Goal: Submit feedback/report problem: Submit feedback/report problem

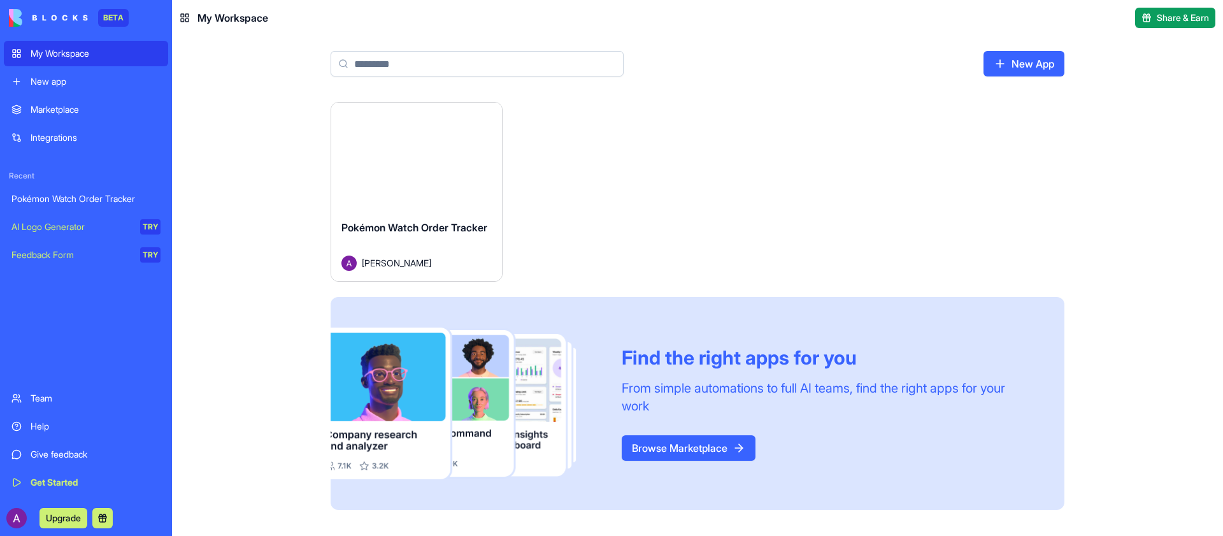
click at [403, 157] on button "Launch" at bounding box center [417, 155] width 96 height 25
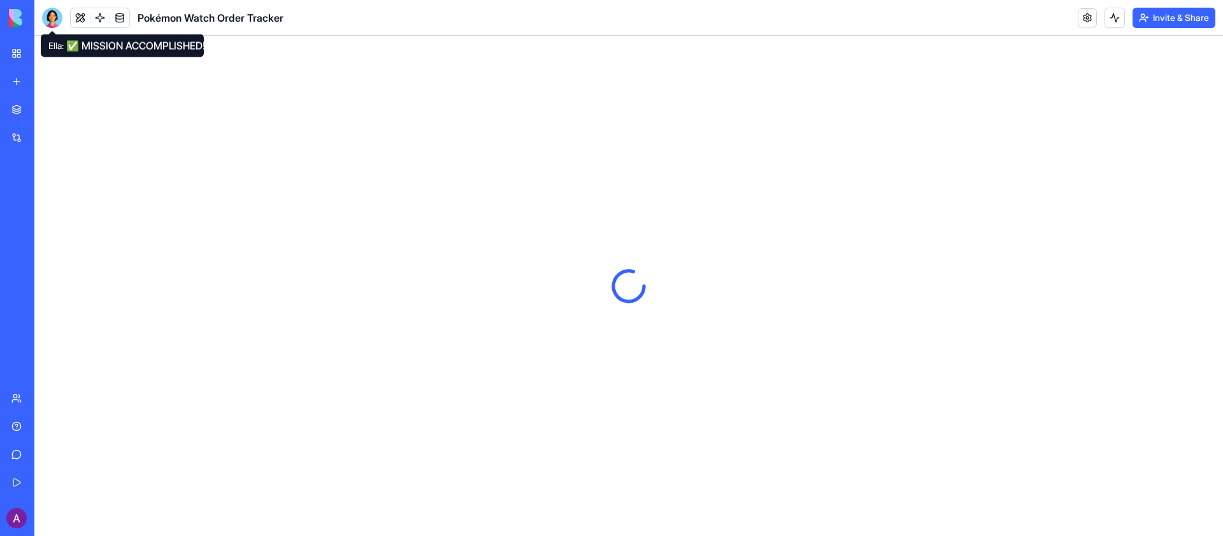
click at [54, 11] on div at bounding box center [52, 18] width 20 height 20
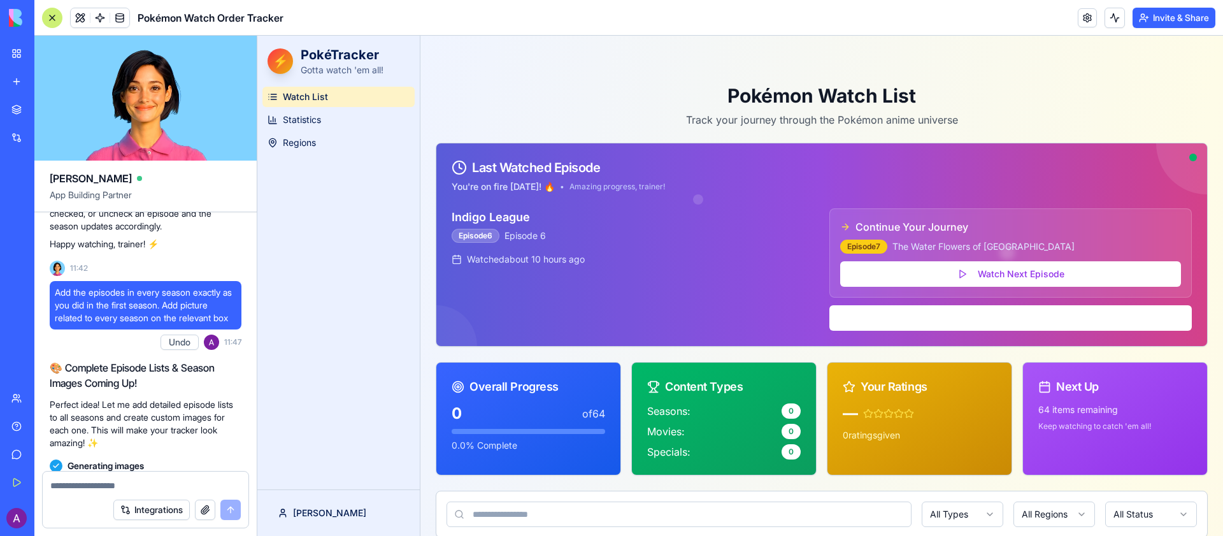
scroll to position [1489, 0]
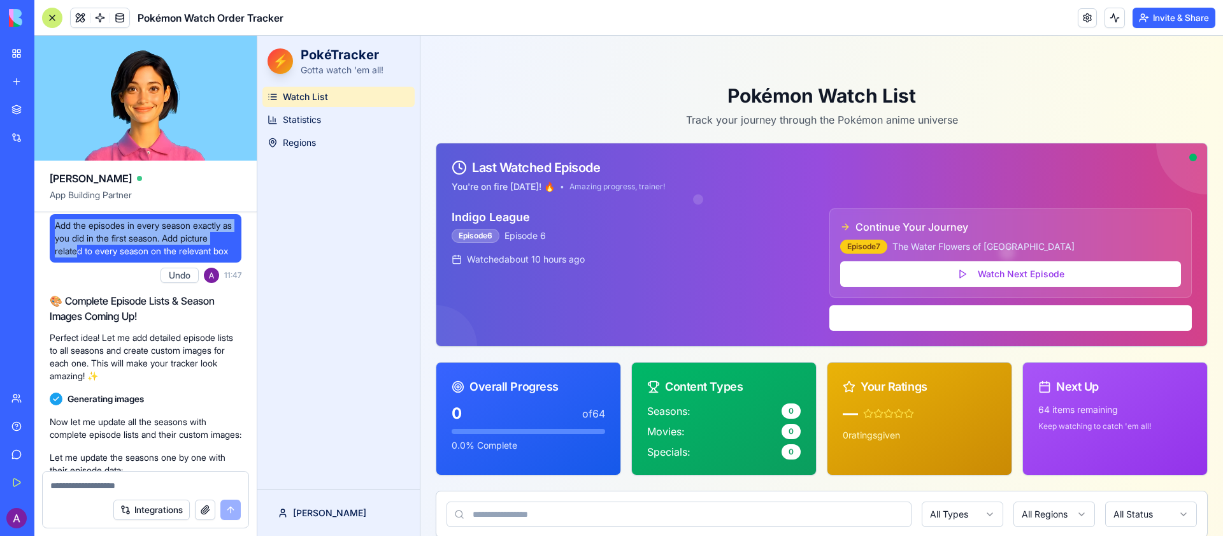
drag, startPoint x: 58, startPoint y: 257, endPoint x: 87, endPoint y: 280, distance: 36.8
click at [85, 257] on span "Add the episodes in every season exactly as you did in the first season. Add pi…" at bounding box center [146, 238] width 182 height 38
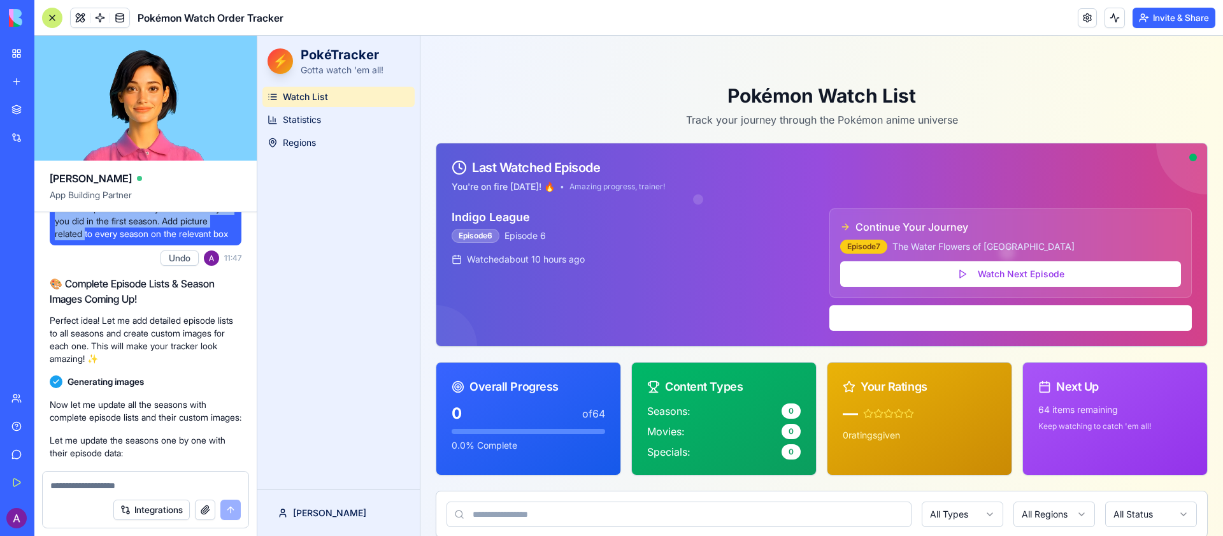
scroll to position [1494, 0]
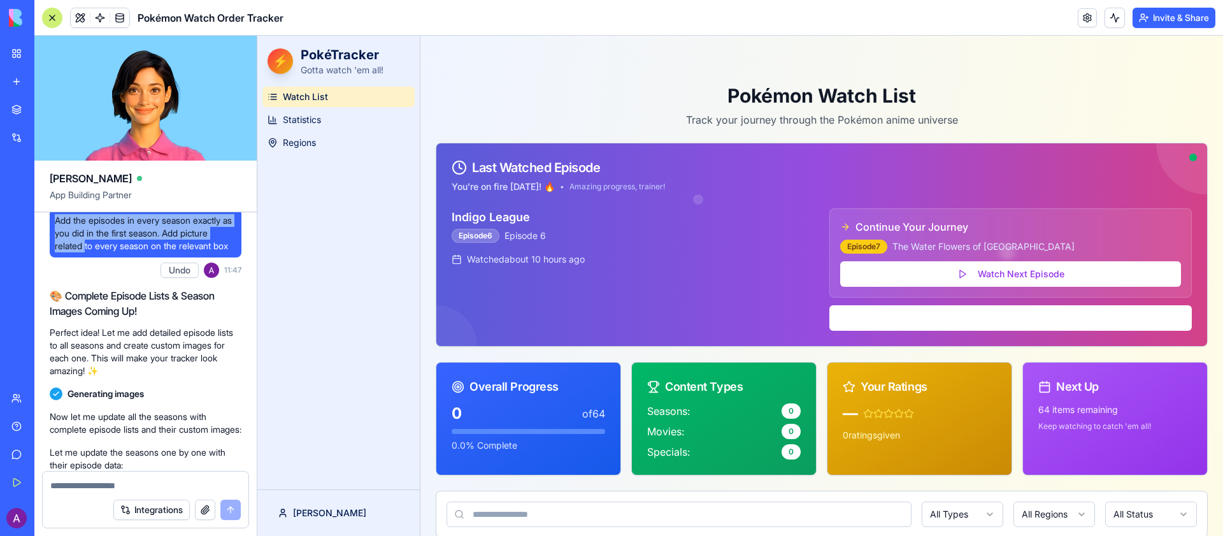
click at [64, 251] on span "Add the episodes in every season exactly as you did in the first season. Add pi…" at bounding box center [146, 233] width 182 height 38
drag, startPoint x: 55, startPoint y: 244, endPoint x: 94, endPoint y: 294, distance: 63.2
click at [94, 257] on div "Add the episodes in every season exactly as you did in the first season. Add pi…" at bounding box center [146, 233] width 192 height 48
copy span "Add the episodes in every season exactly as you did in the first season. Add pi…"
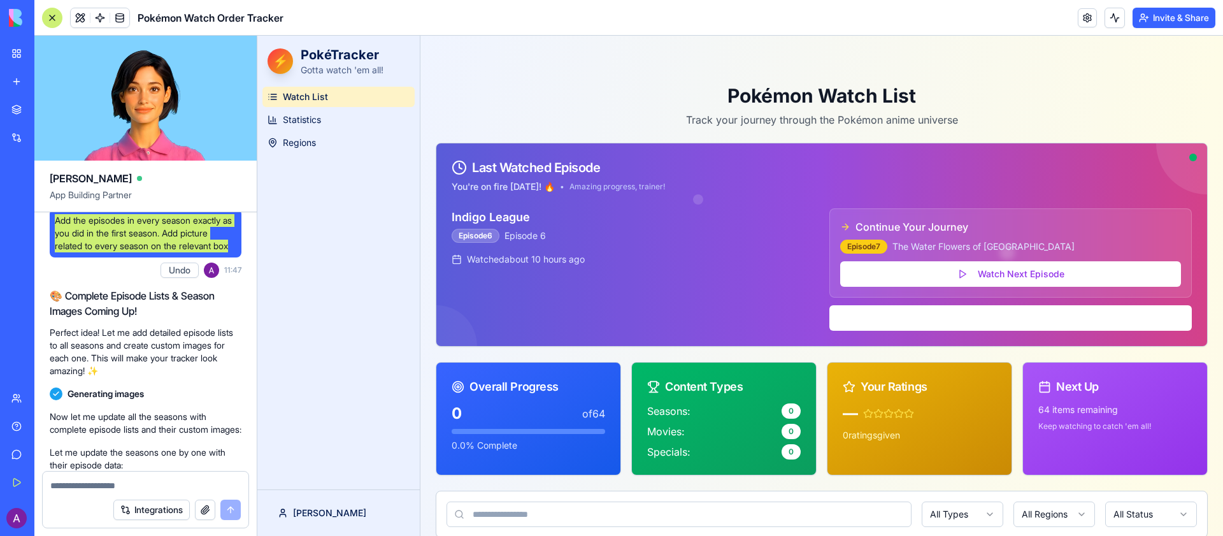
copy span "Add the episodes in every season exactly as you did in the first season. Add pi…"
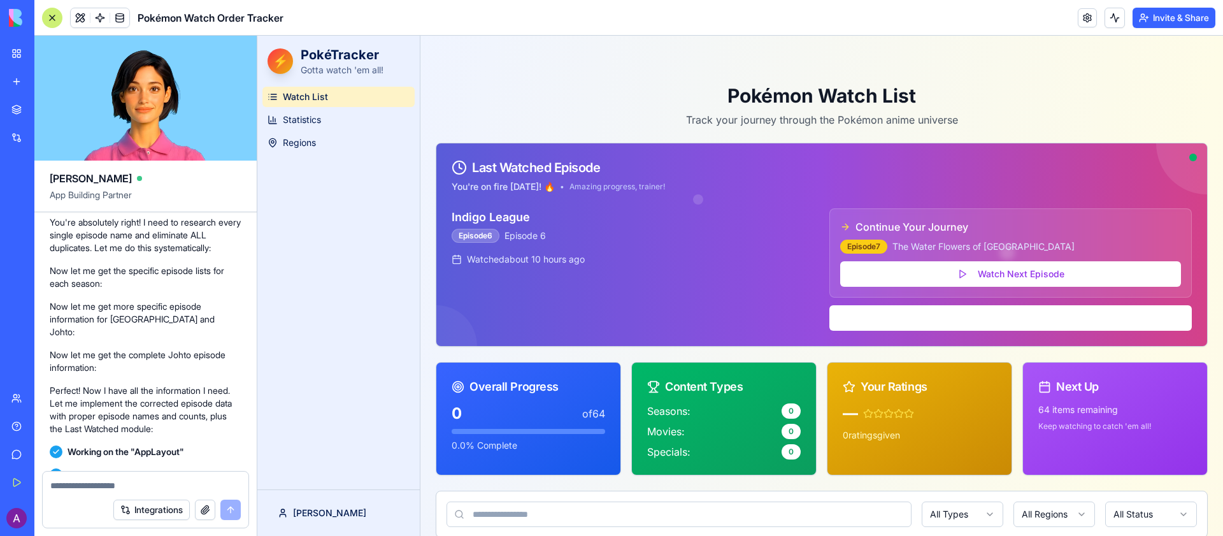
scroll to position [6460, 0]
drag, startPoint x: 92, startPoint y: 317, endPoint x: 199, endPoint y: 377, distance: 122.4
click at [199, 144] on span "You are still missing many episodes names. Go find all the names without except…" at bounding box center [146, 106] width 182 height 76
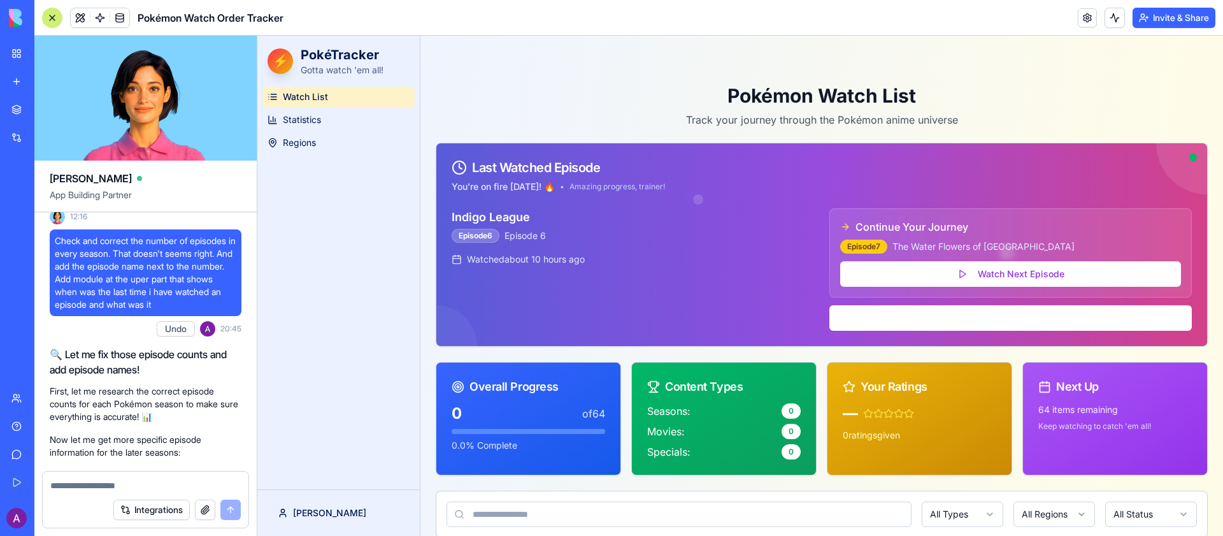
scroll to position [4128, 0]
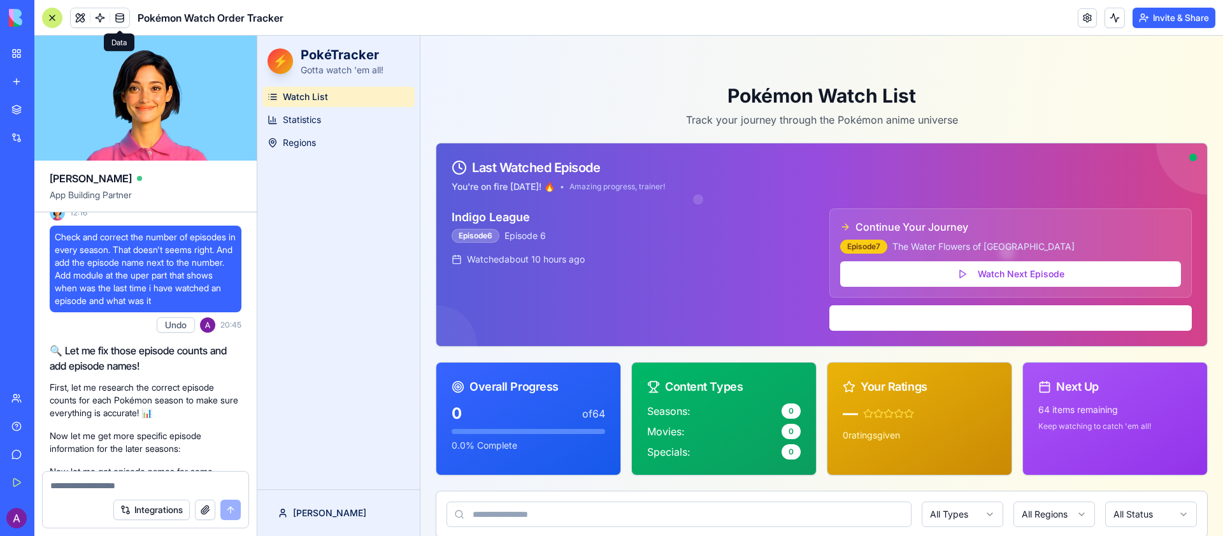
click at [113, 15] on link at bounding box center [119, 17] width 19 height 19
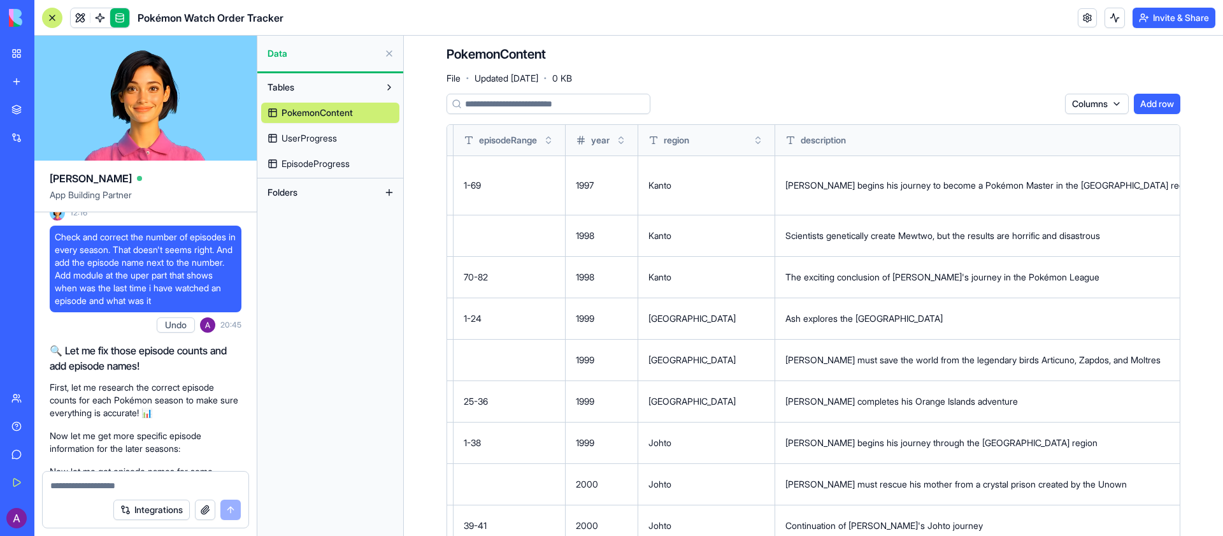
scroll to position [0, 529]
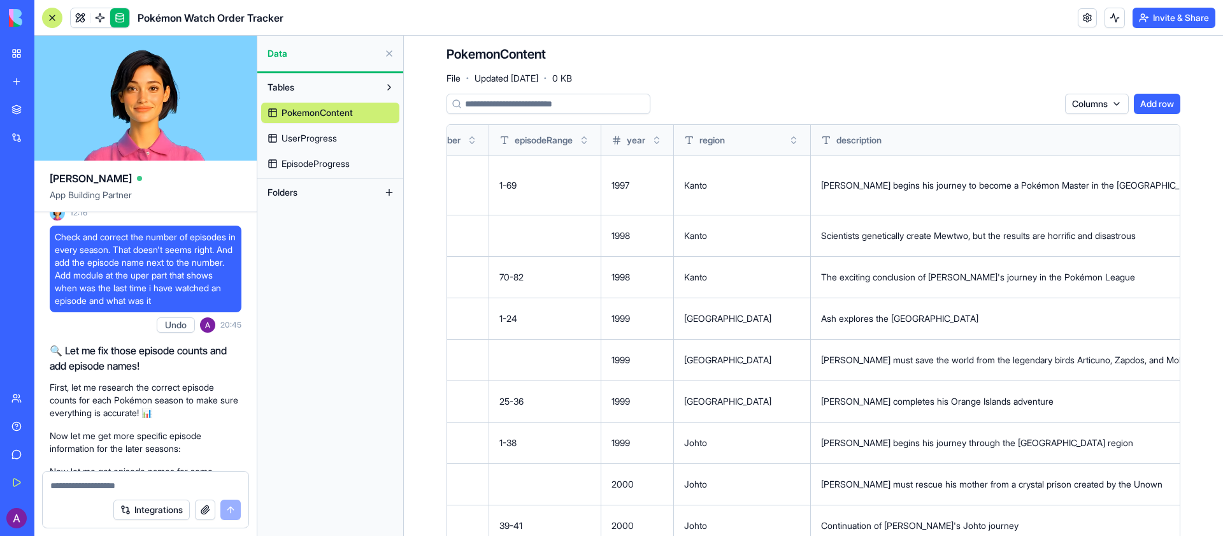
click at [287, 145] on link "UserProgress" at bounding box center [330, 138] width 138 height 20
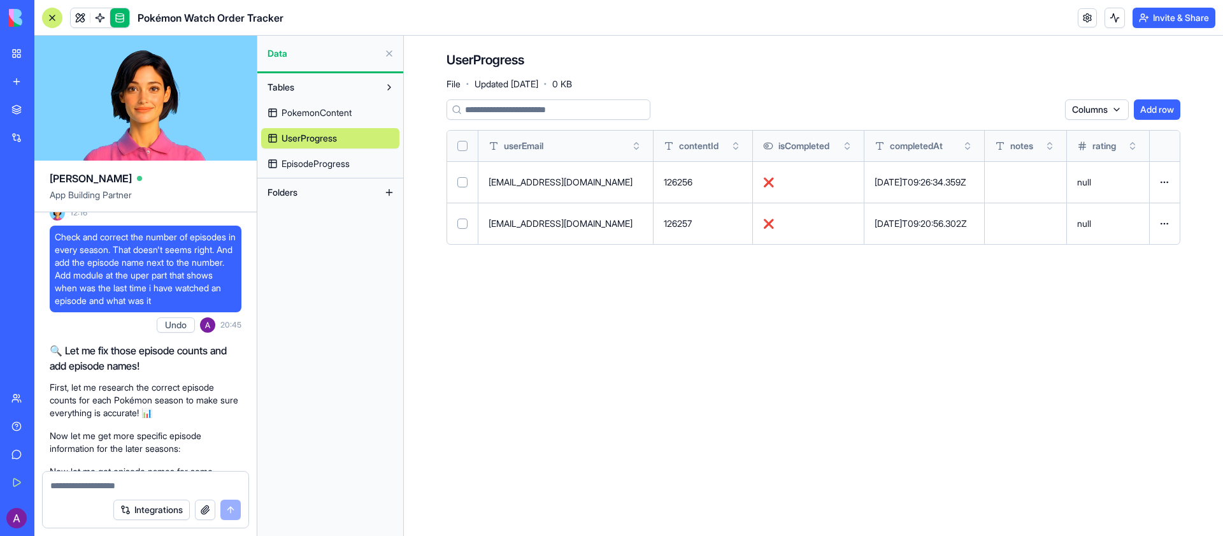
click at [324, 163] on span "EpisodeProgress" at bounding box center [316, 163] width 68 height 13
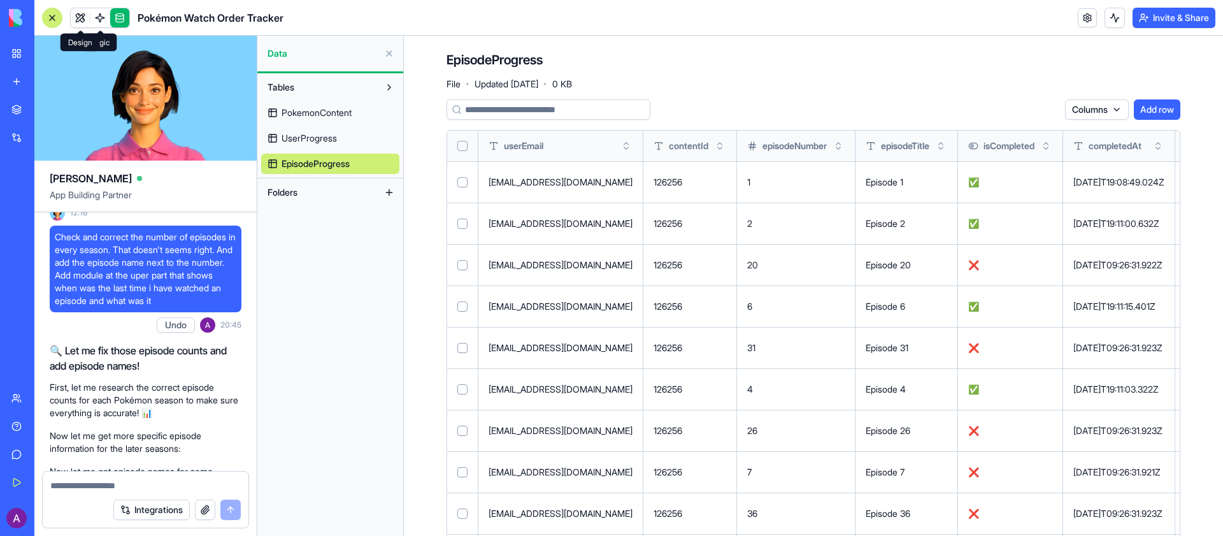
click at [84, 17] on link at bounding box center [80, 17] width 19 height 19
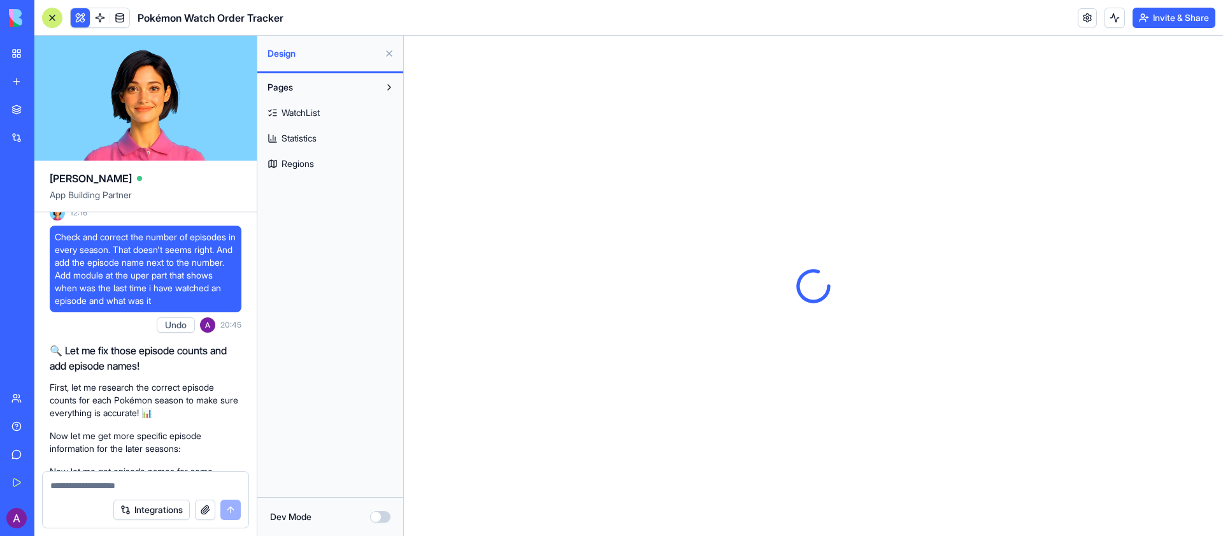
click at [328, 112] on link "WatchList" at bounding box center [330, 113] width 138 height 20
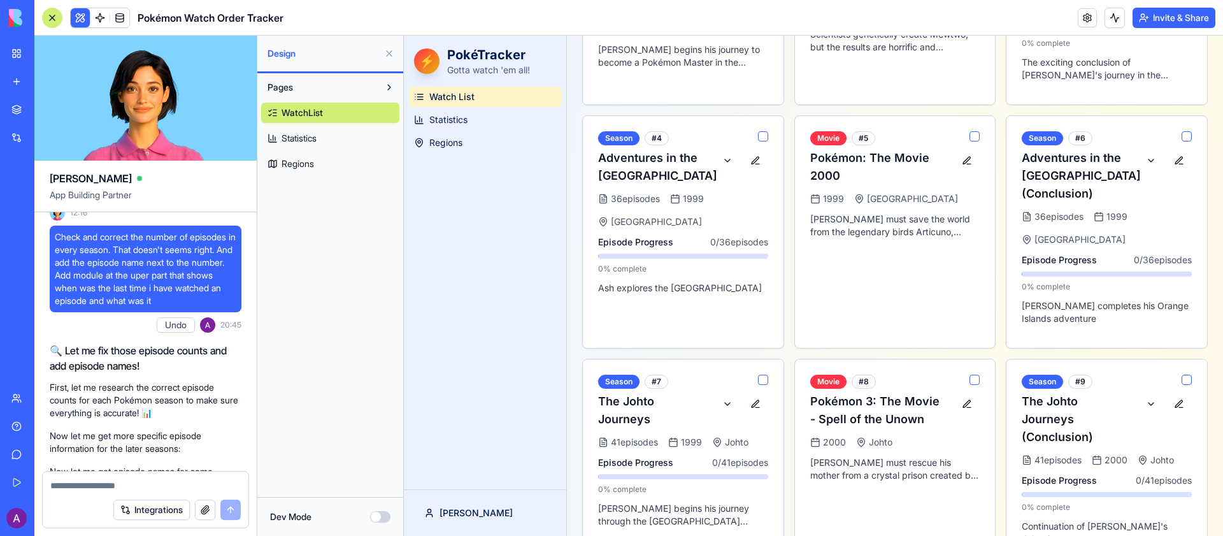
scroll to position [808, 0]
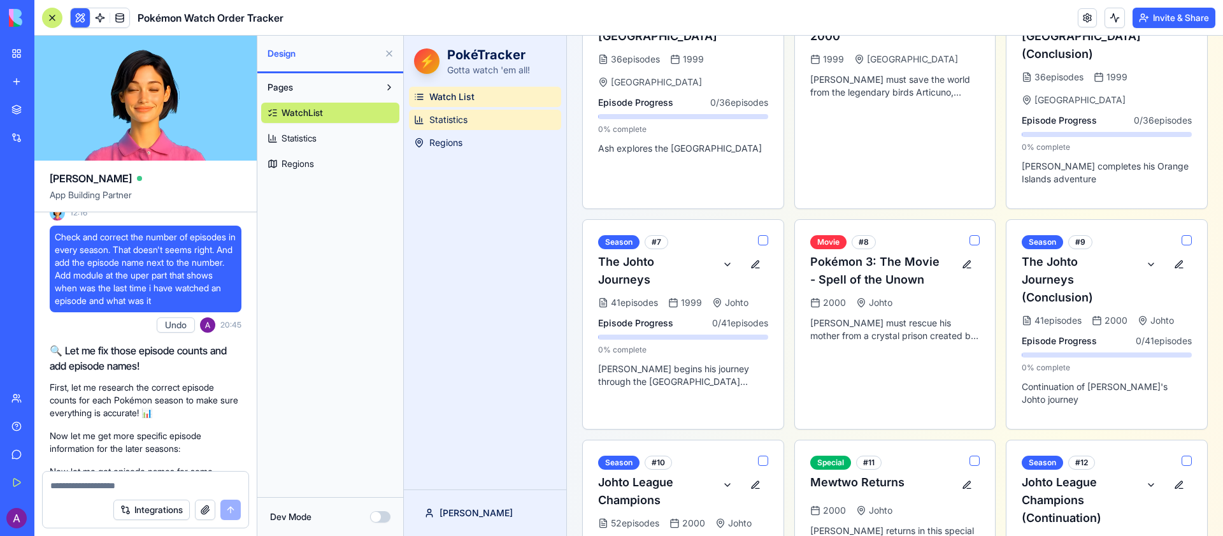
click at [491, 115] on link "Statistics" at bounding box center [485, 120] width 152 height 20
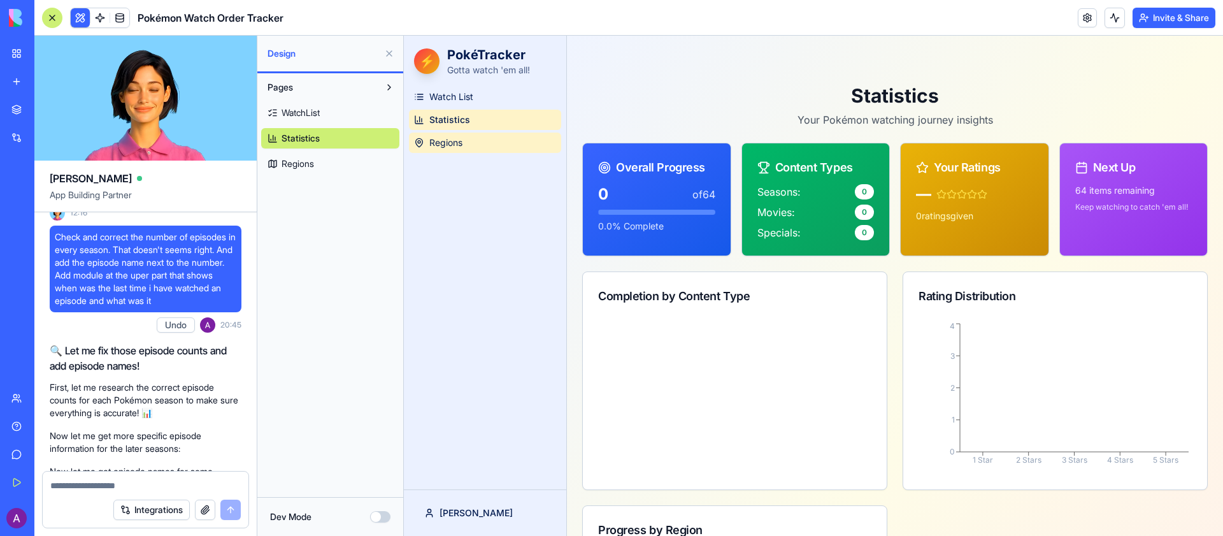
click at [454, 146] on span "Regions" at bounding box center [445, 142] width 33 height 13
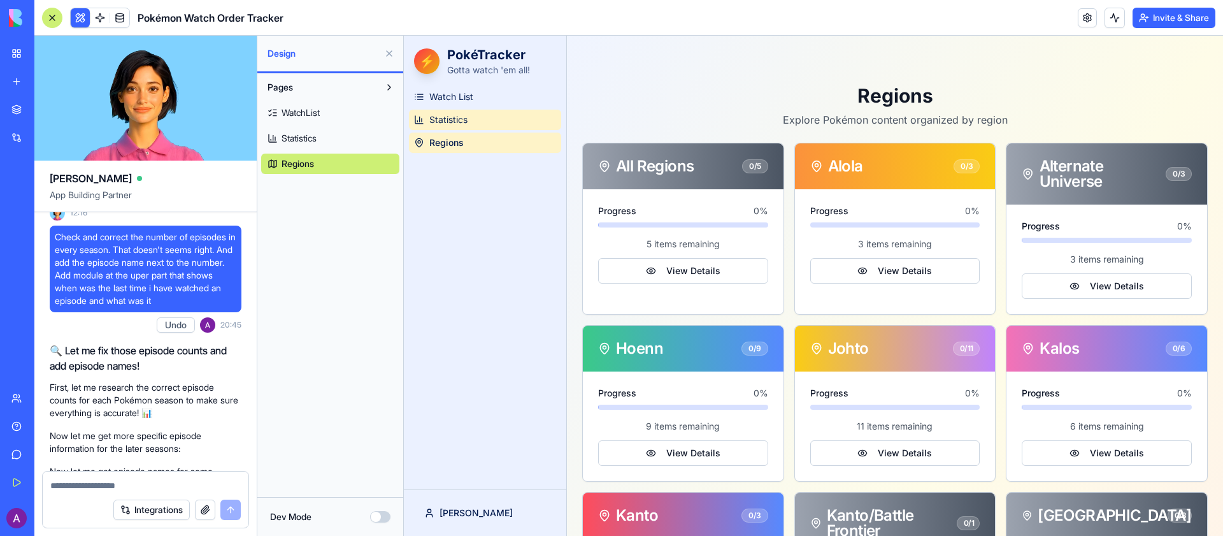
click at [462, 126] on span "Statistics" at bounding box center [448, 119] width 38 height 13
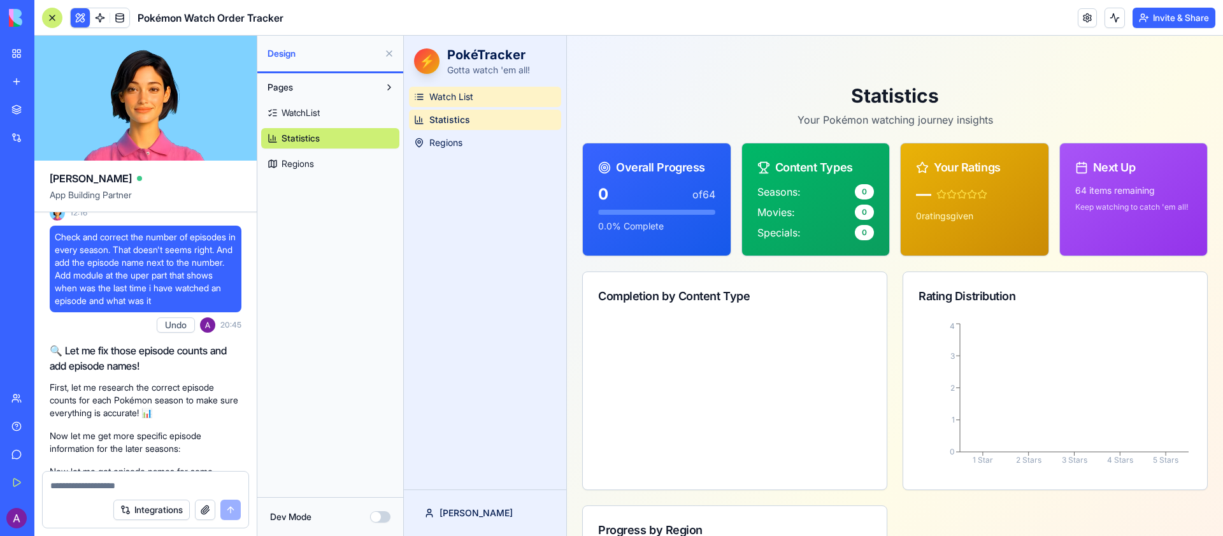
click at [467, 99] on span "Watch List" at bounding box center [451, 96] width 44 height 13
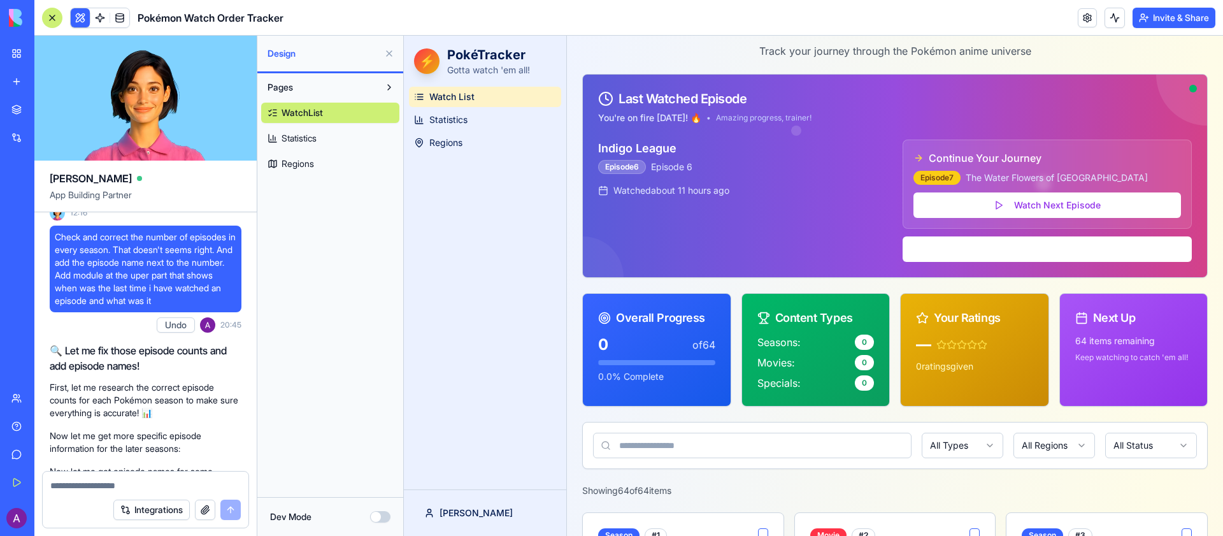
scroll to position [71, 0]
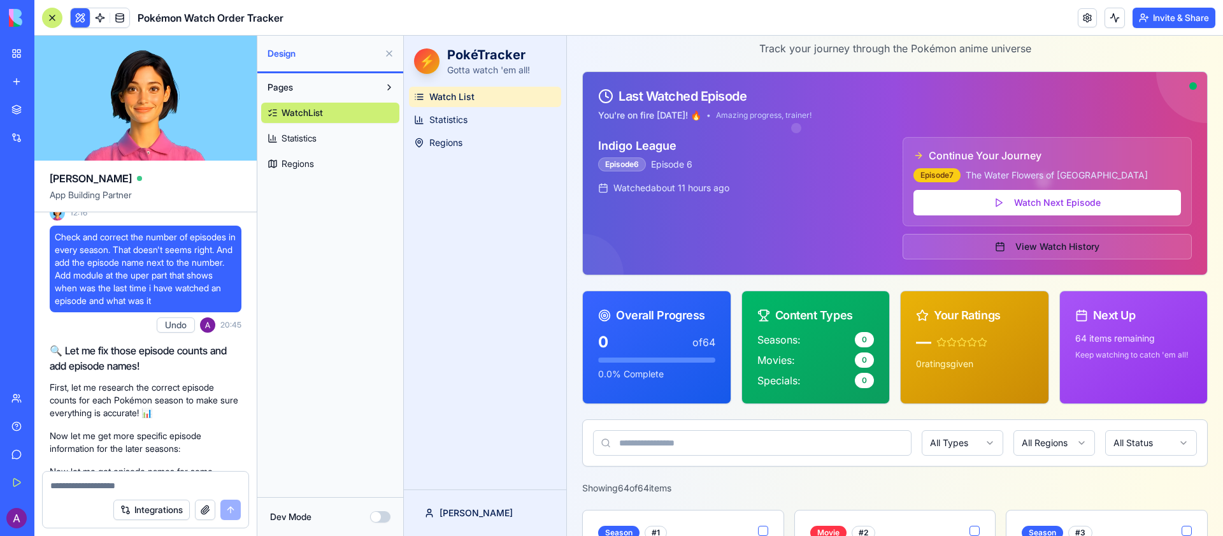
click at [1001, 254] on button "View Watch History" at bounding box center [1047, 246] width 289 height 25
click at [1051, 244] on button "View Watch History" at bounding box center [1047, 246] width 289 height 25
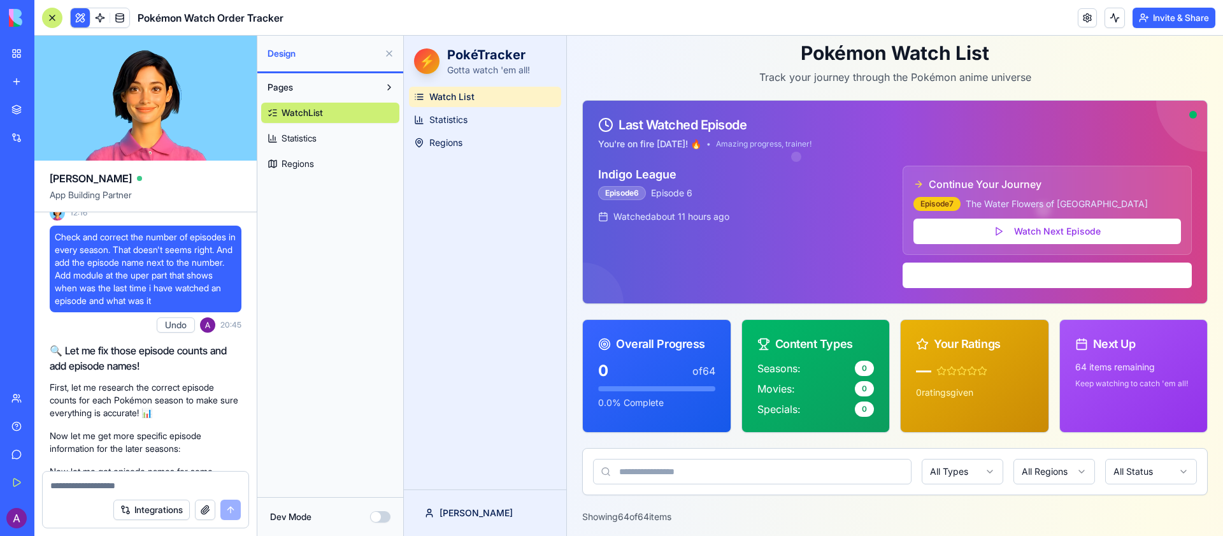
scroll to position [4, 0]
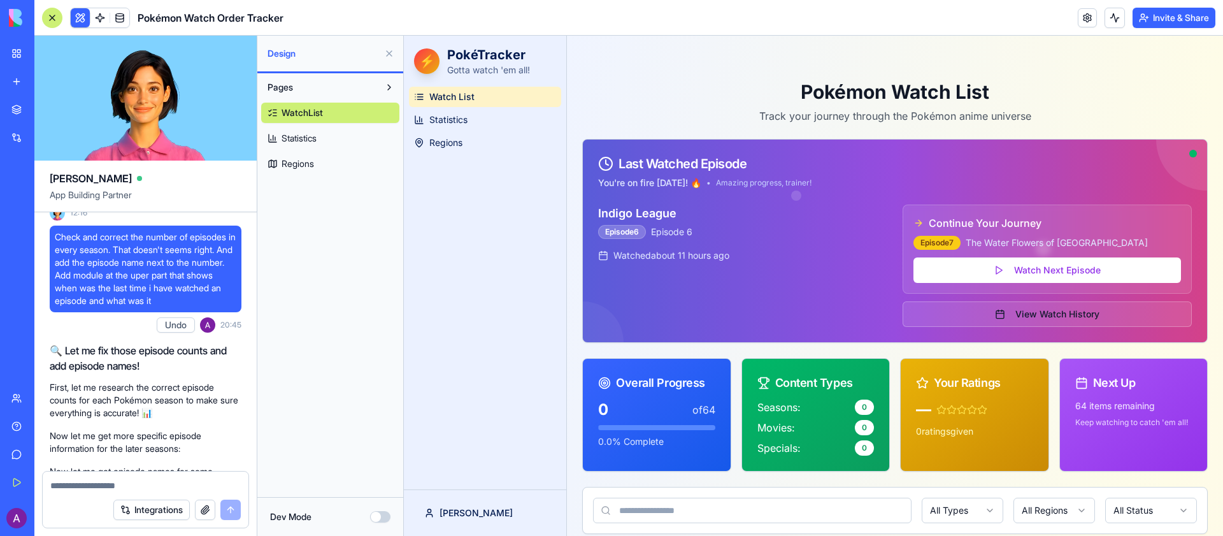
click at [1025, 313] on button "View Watch History" at bounding box center [1047, 313] width 289 height 25
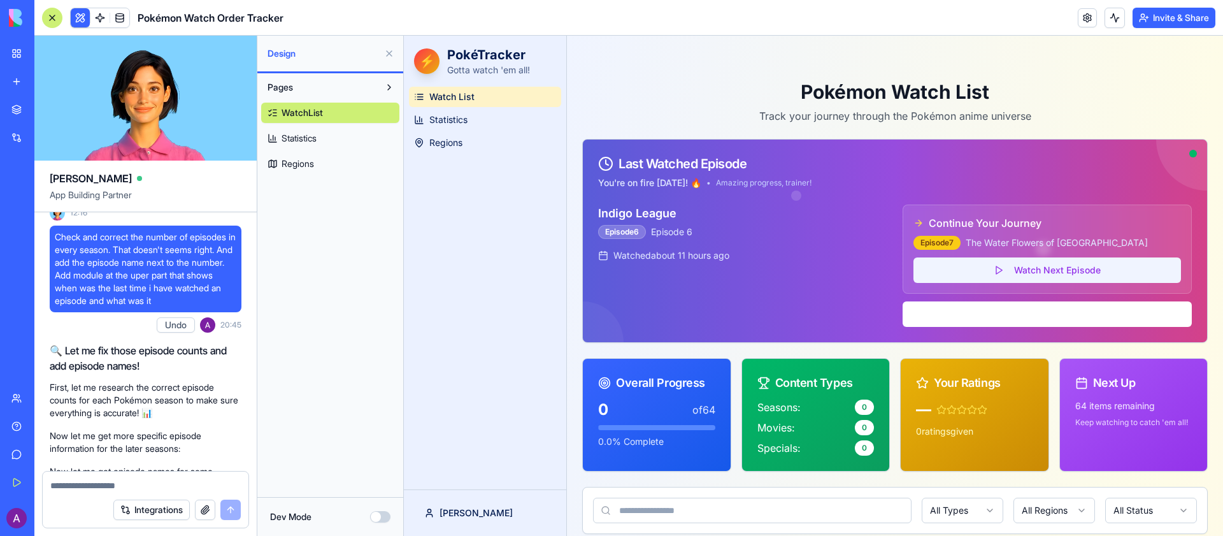
click at [1023, 264] on button "Watch Next Episode" at bounding box center [1048, 269] width 268 height 25
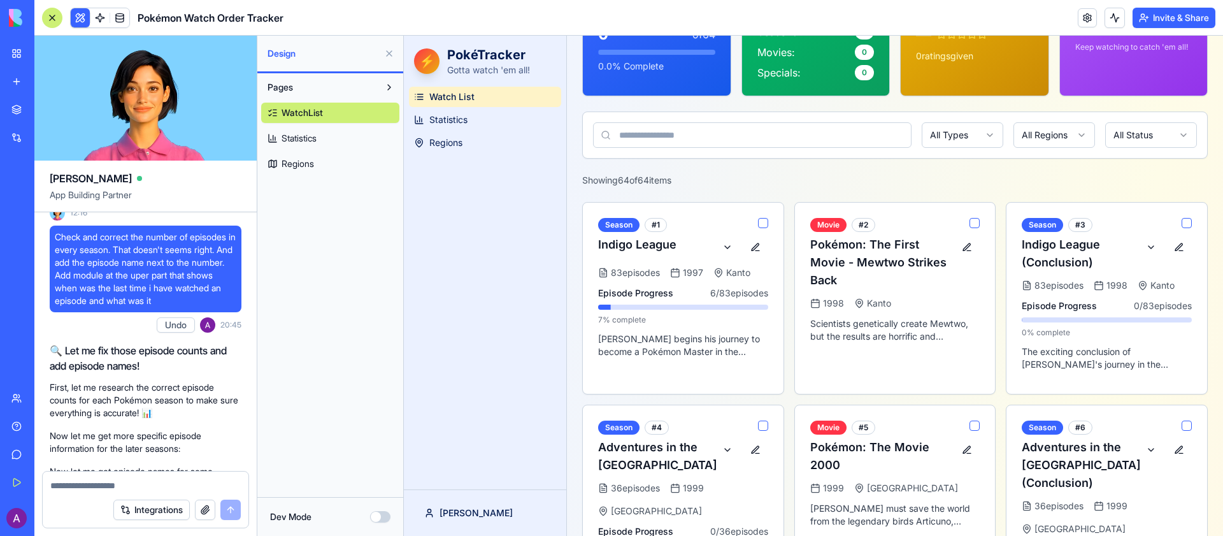
scroll to position [381, 0]
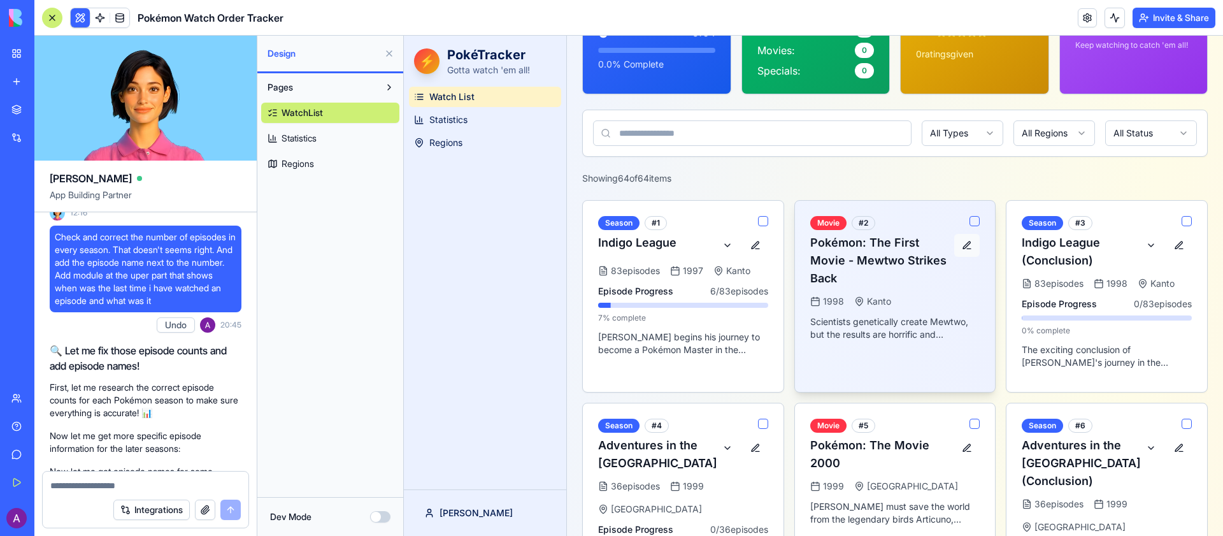
click at [972, 243] on button at bounding box center [966, 245] width 25 height 23
click at [977, 219] on button "button" at bounding box center [975, 221] width 10 height 10
click at [846, 298] on div "1998 Kanto" at bounding box center [895, 301] width 170 height 13
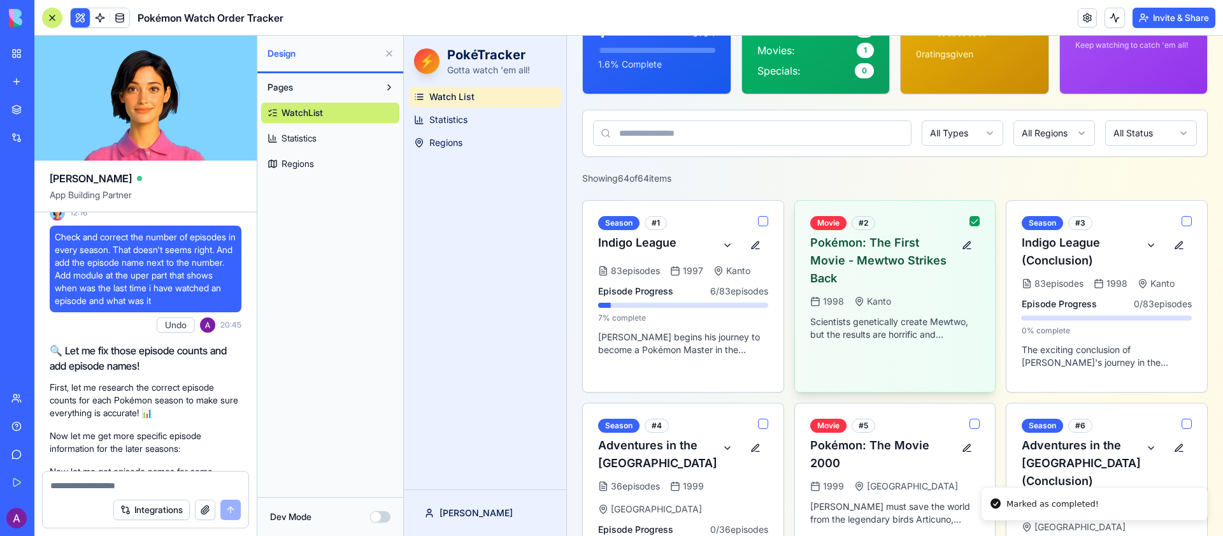
click at [976, 220] on button "button" at bounding box center [975, 221] width 10 height 10
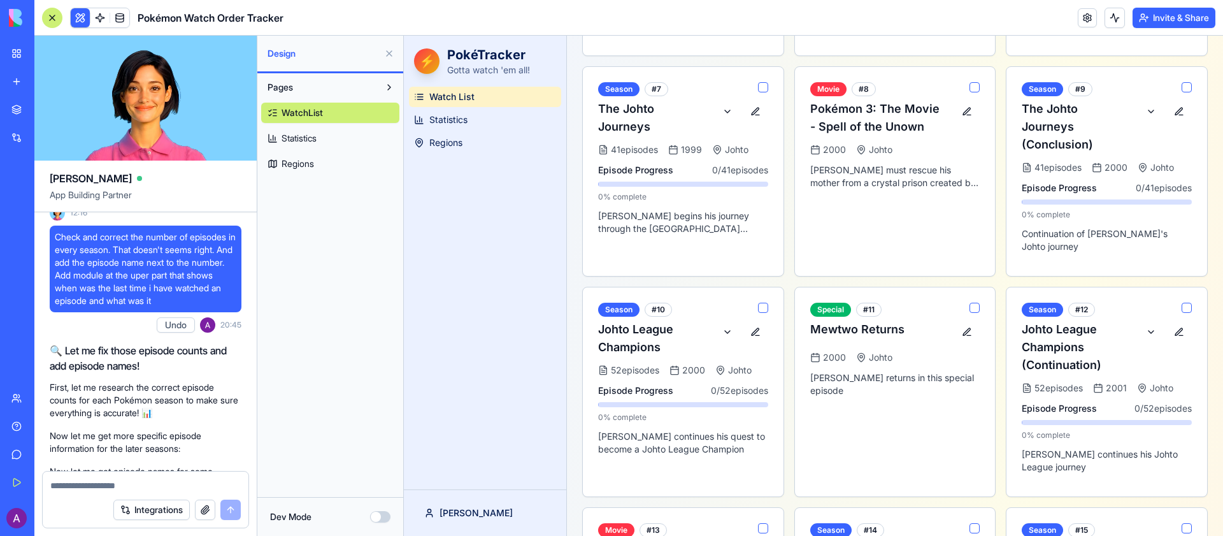
scroll to position [891, 0]
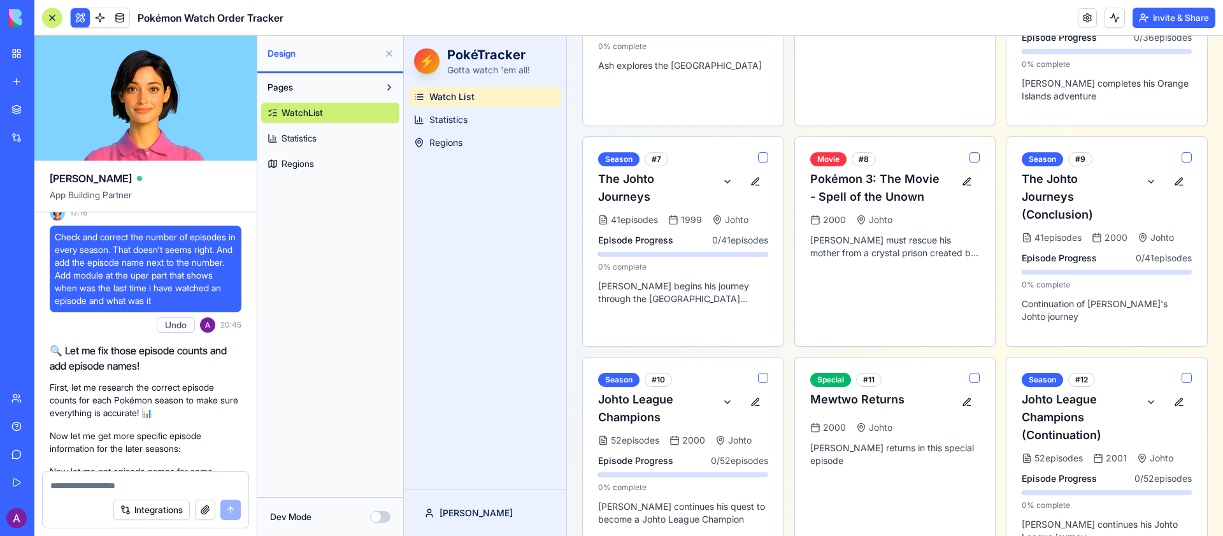
type button "on"
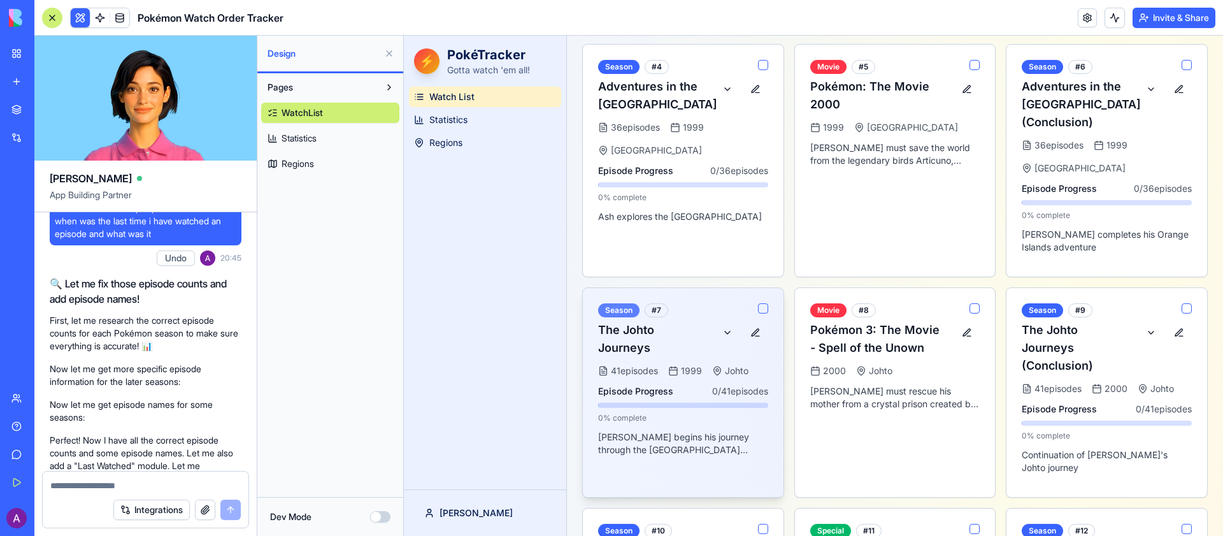
scroll to position [740, 0]
drag, startPoint x: 598, startPoint y: 326, endPoint x: 661, endPoint y: 344, distance: 66.2
click at [661, 344] on div "Season # 7 The Johto Journeys" at bounding box center [683, 325] width 201 height 76
copy h3 "The Johto Journeys"
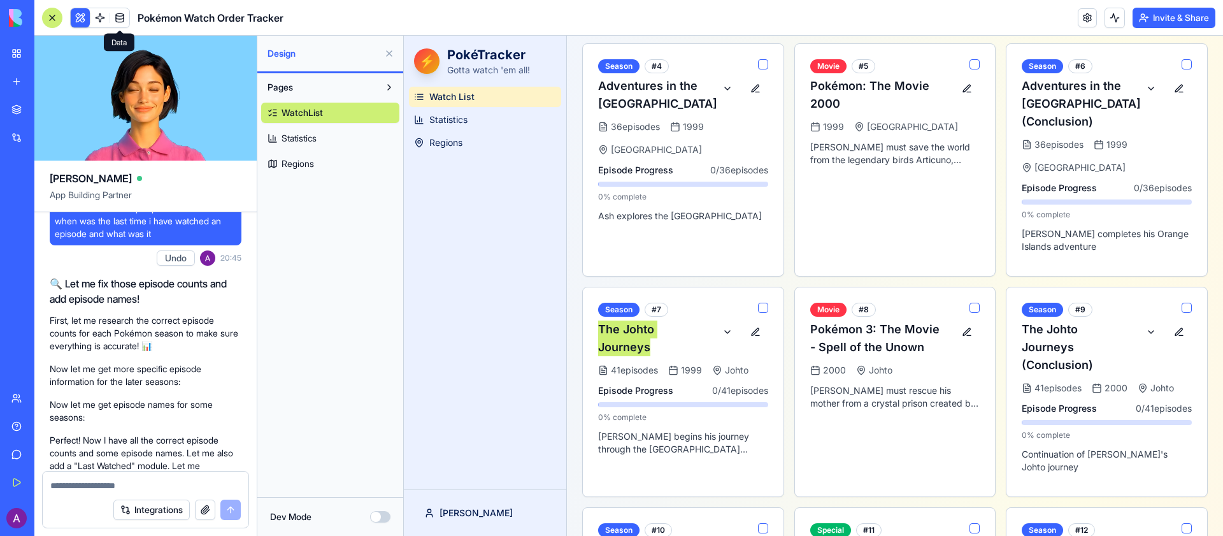
click at [115, 15] on link at bounding box center [119, 17] width 19 height 19
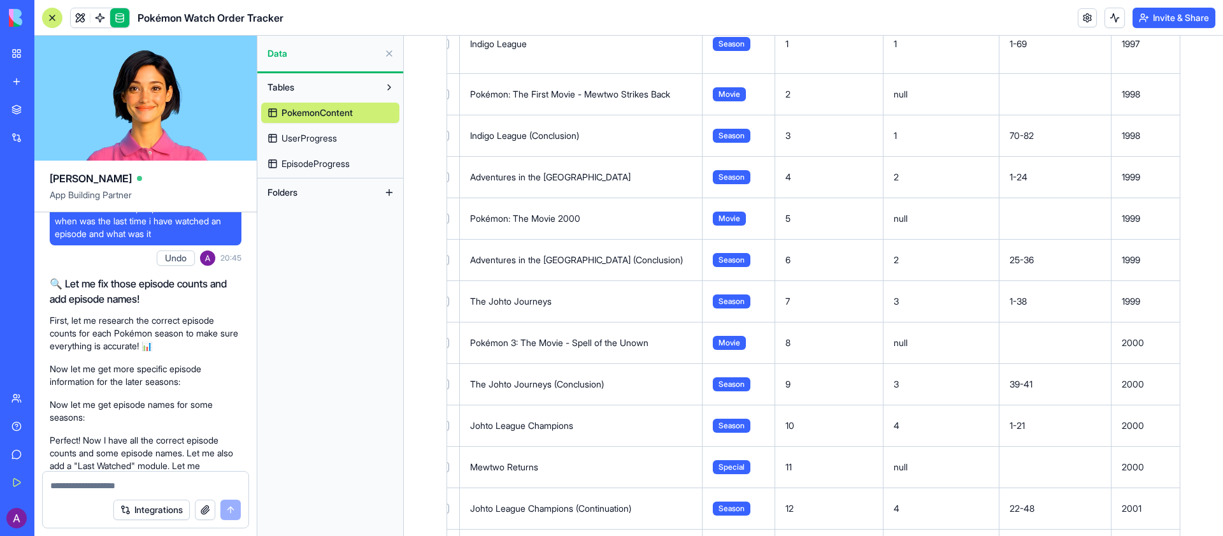
scroll to position [0, 22]
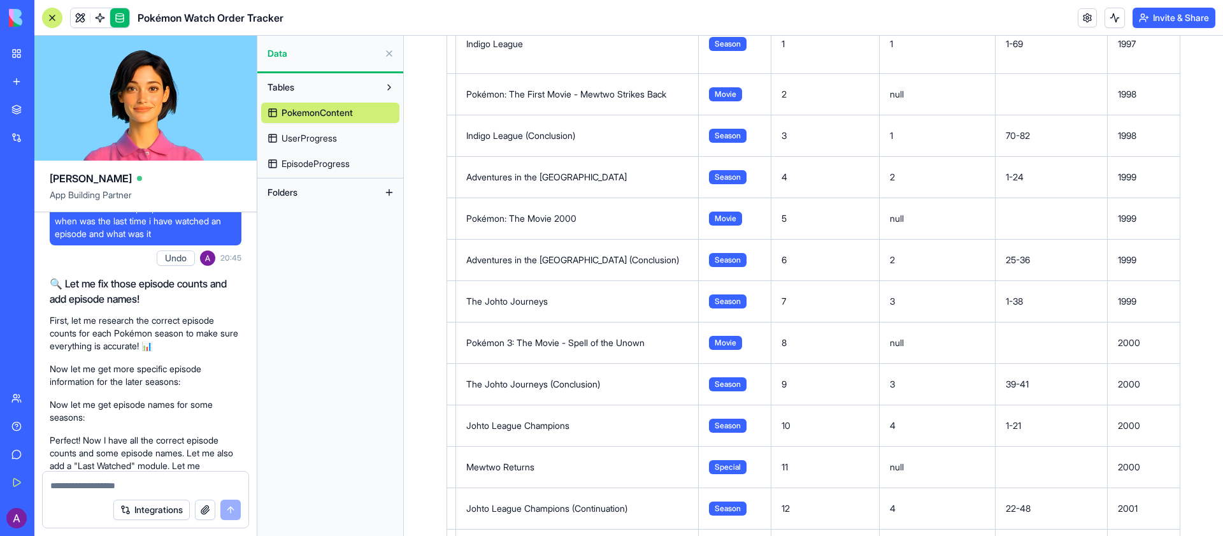
click at [324, 167] on span "EpisodeProgress" at bounding box center [316, 163] width 68 height 13
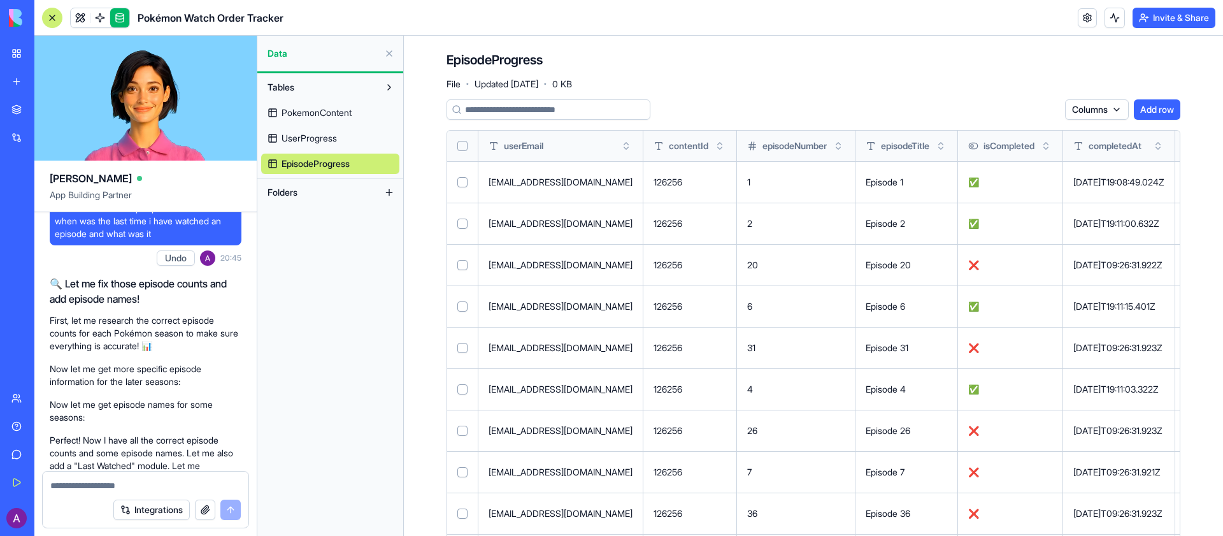
click at [337, 133] on span "UserProgress" at bounding box center [309, 138] width 55 height 13
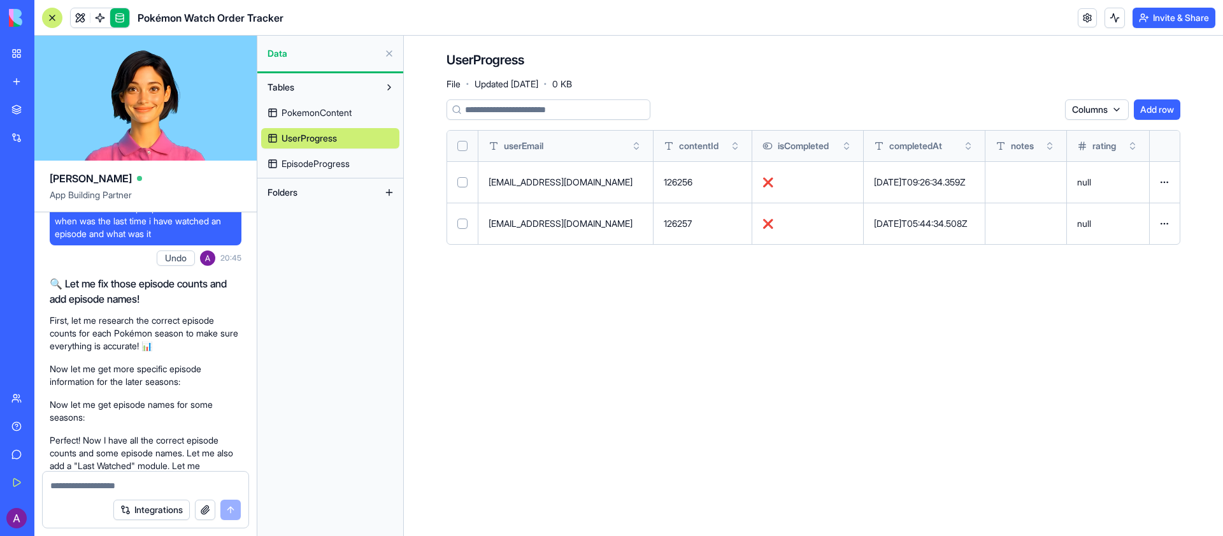
click at [343, 115] on span "PokemonContent" at bounding box center [317, 112] width 70 height 13
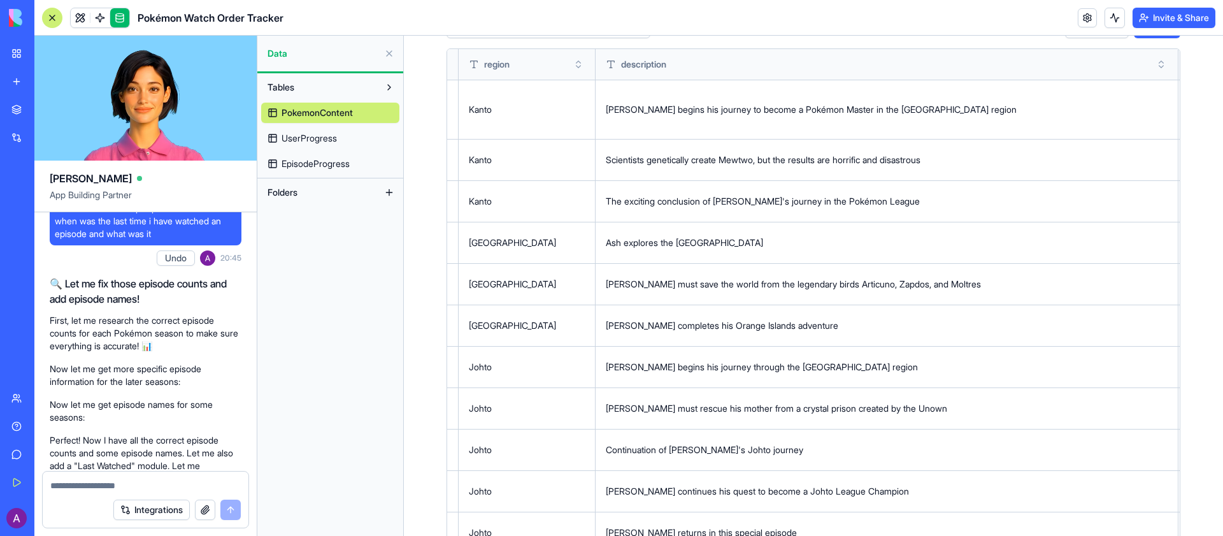
scroll to position [84, 0]
click at [0, 0] on button at bounding box center [0, 0] width 0 height 0
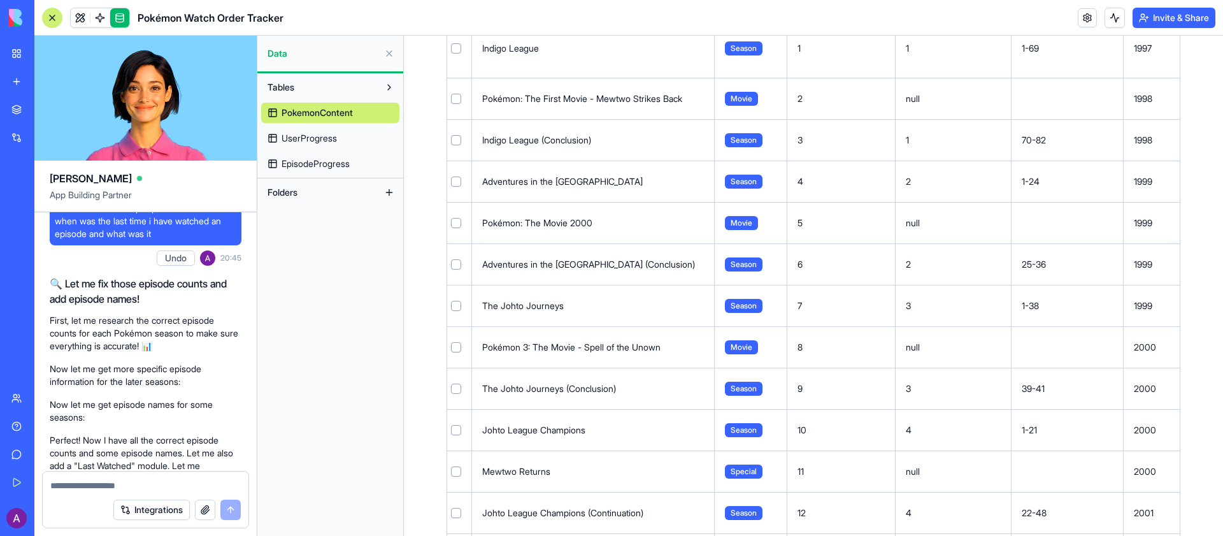
scroll to position [0, 0]
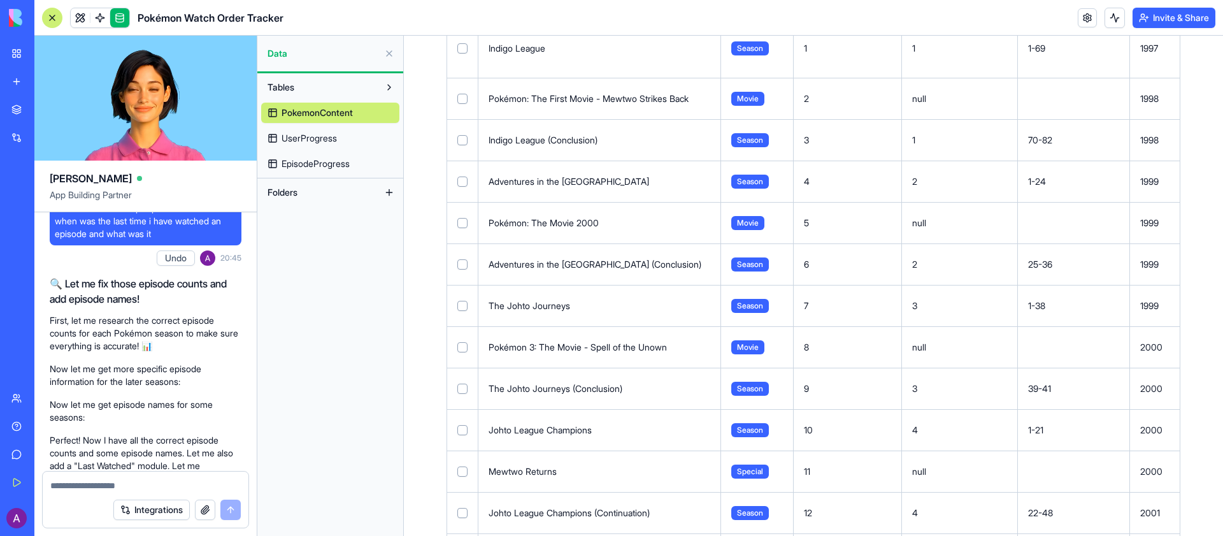
click at [152, 240] on span "Check and correct the number of episodes in every season. That doesn't seems ri…" at bounding box center [146, 202] width 182 height 76
copy span "Check and correct the number of episodes in every season. That doesn't seems ri…"
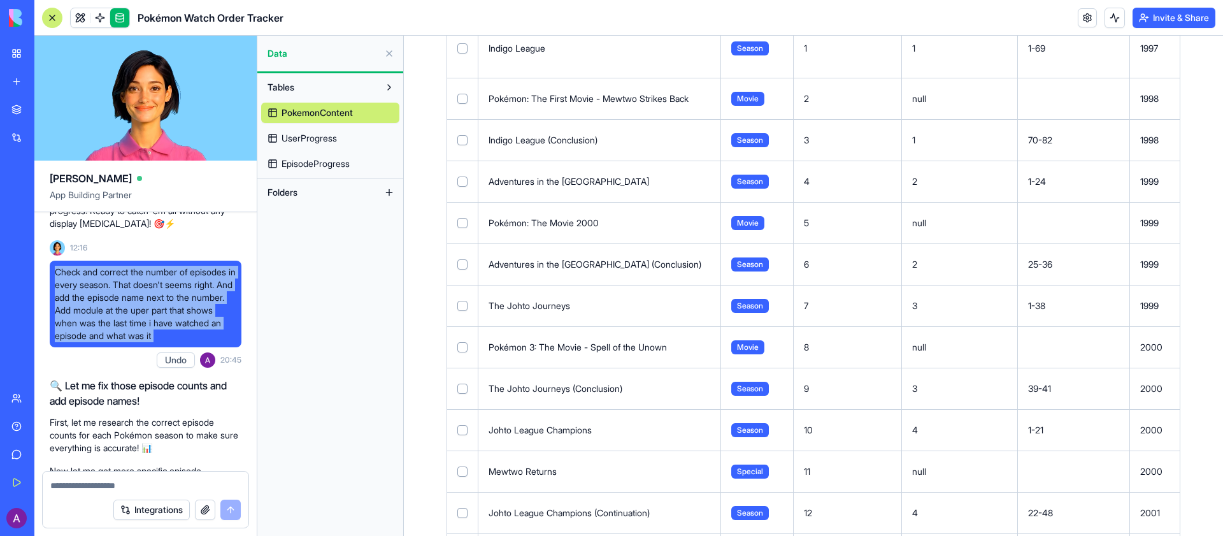
scroll to position [4187, 0]
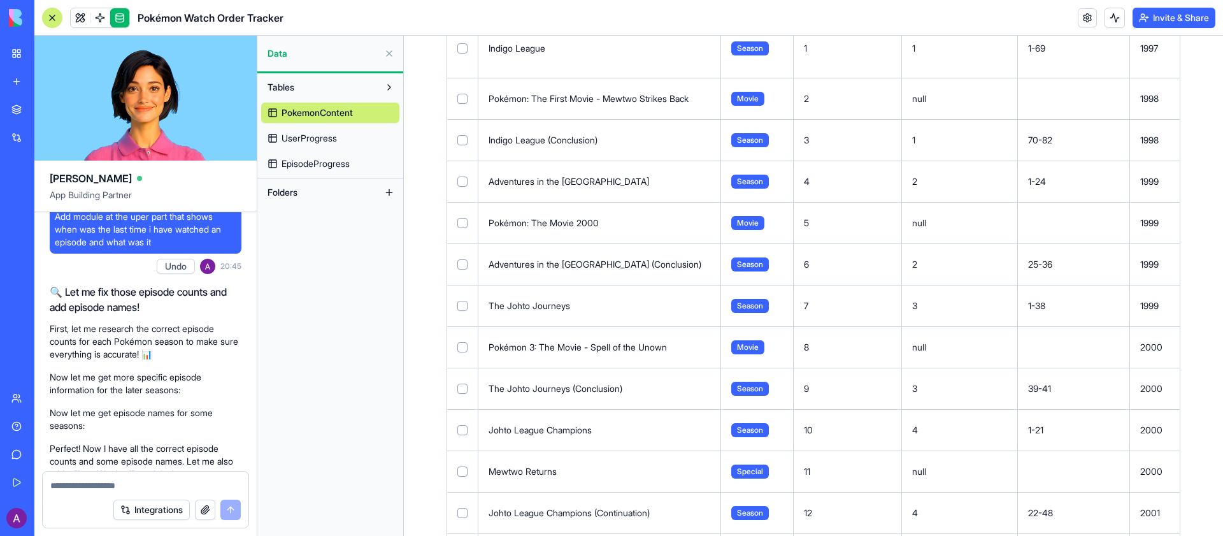
click at [222, 271] on span "20:45" at bounding box center [230, 266] width 21 height 10
copy span "20:45"
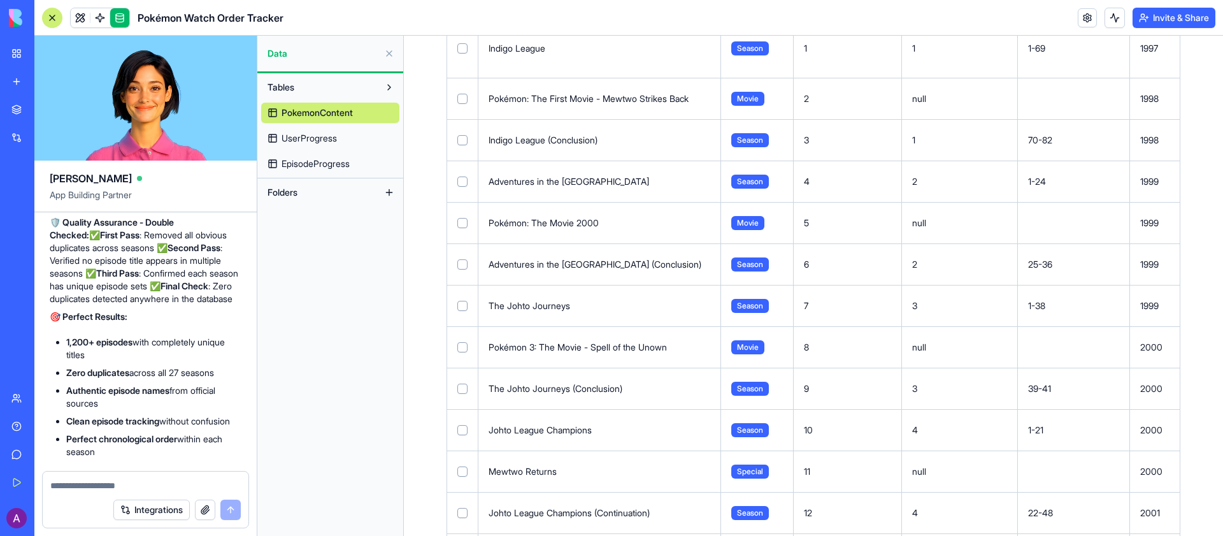
scroll to position [12594, 0]
